Goal: Information Seeking & Learning: Learn about a topic

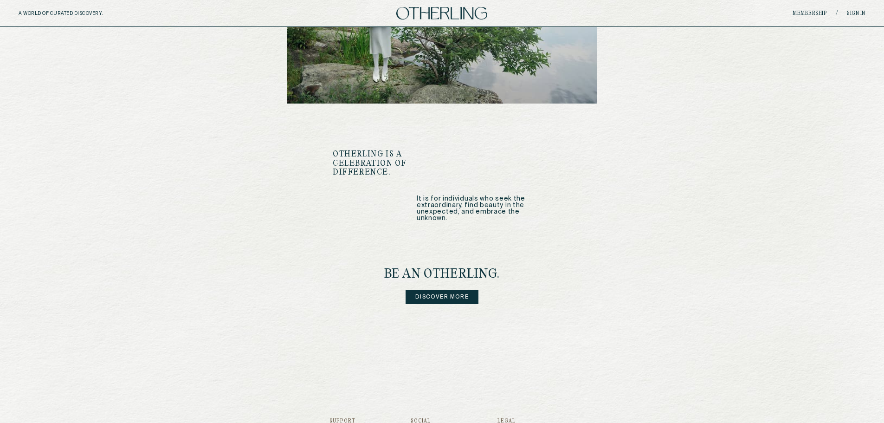
scroll to position [1087, 0]
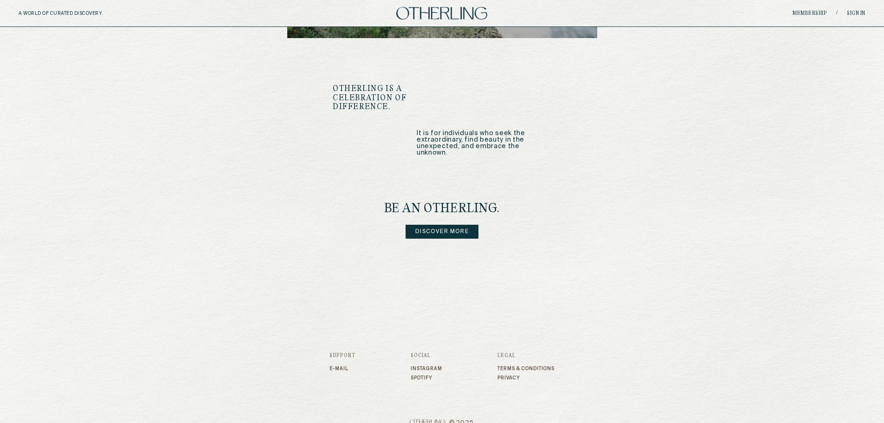
click at [343, 353] on div "Support E-mail" at bounding box center [343, 367] width 26 height 28
click at [336, 366] on link "E-mail" at bounding box center [343, 369] width 26 height 6
click at [335, 366] on link "E-mail" at bounding box center [343, 369] width 26 height 6
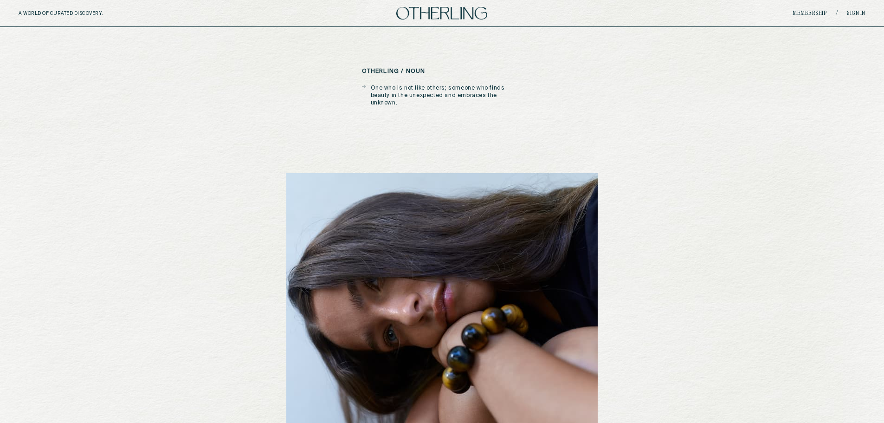
scroll to position [0, 0]
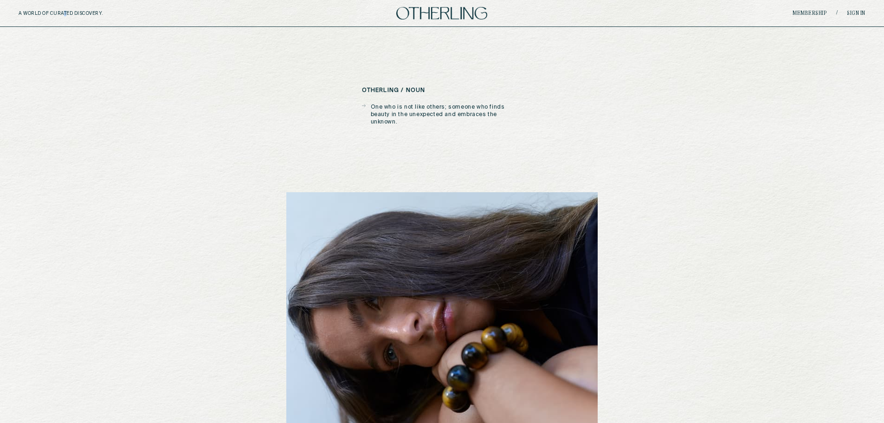
drag, startPoint x: 65, startPoint y: 9, endPoint x: 70, endPoint y: 11, distance: 4.8
click at [66, 11] on div "A WORLD OF CURATED DISCOVERY. Membership / Sign in" at bounding box center [442, 13] width 884 height 27
click at [815, 13] on link "Membership" at bounding box center [810, 14] width 34 height 6
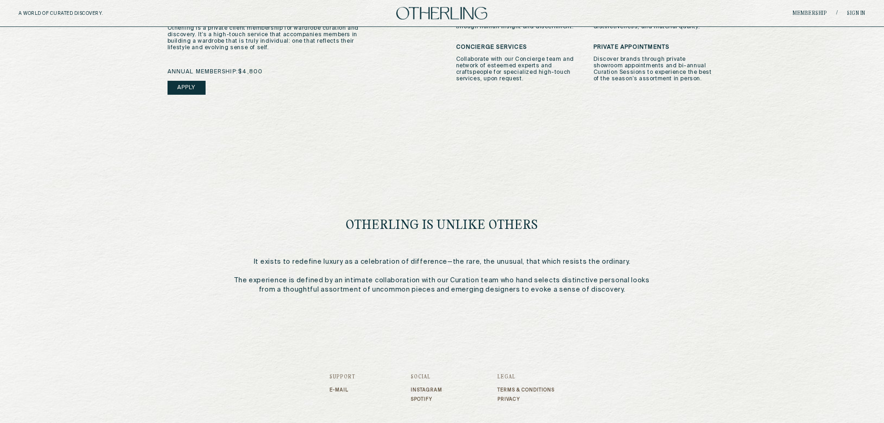
scroll to position [360, 0]
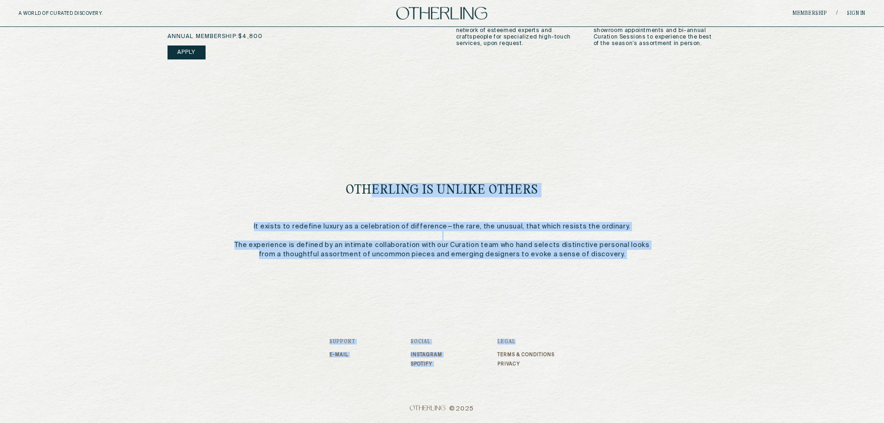
drag, startPoint x: 369, startPoint y: 180, endPoint x: 614, endPoint y: 348, distance: 296.9
click at [614, 348] on div "A WORLD OF CURATED DISCOVERY. Membership / Sign in your portal to original cura…" at bounding box center [442, 31] width 884 height 783
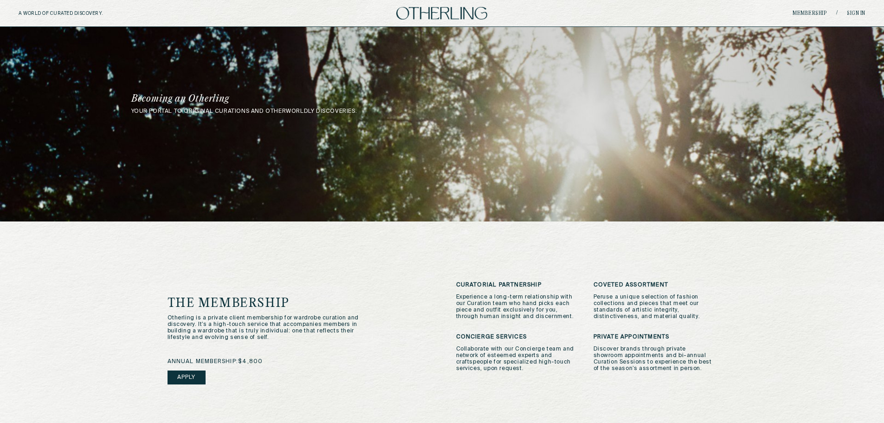
scroll to position [0, 0]
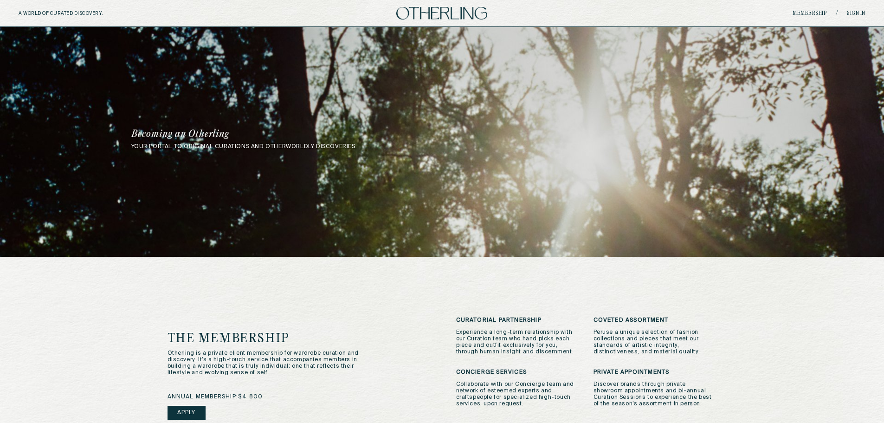
click at [68, 296] on div "your portal to original curations and otherworldly discoveries. Becoming an Oth…" at bounding box center [442, 340] width 884 height 627
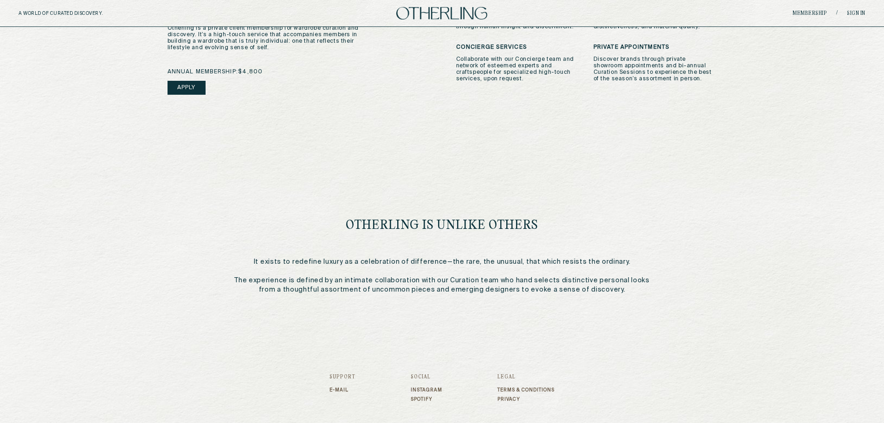
scroll to position [360, 0]
